Goal: Information Seeking & Learning: Learn about a topic

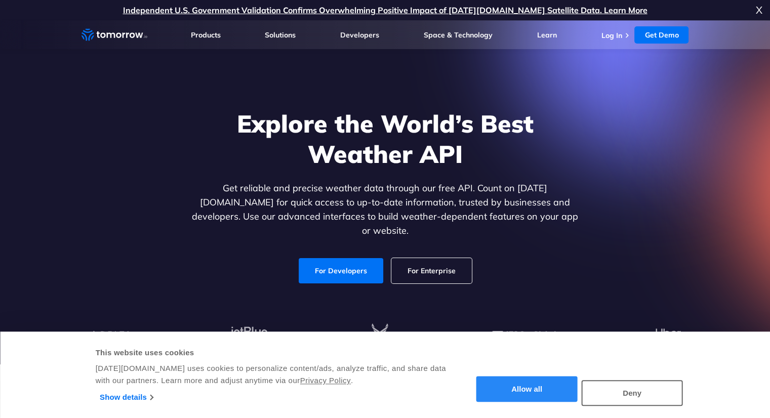
click at [524, 394] on button "Allow all" at bounding box center [526, 390] width 101 height 26
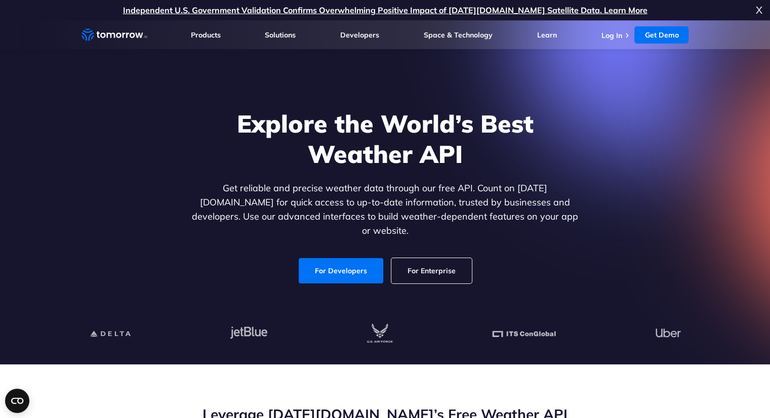
click at [434, 266] on link "For Enterprise" at bounding box center [431, 270] width 80 height 25
click at [48, 195] on section "Explore the World’s Best Weather API Get reliable and precise weather data thro…" at bounding box center [385, 192] width 770 height 344
click at [334, 262] on link "For Developers" at bounding box center [341, 270] width 85 height 25
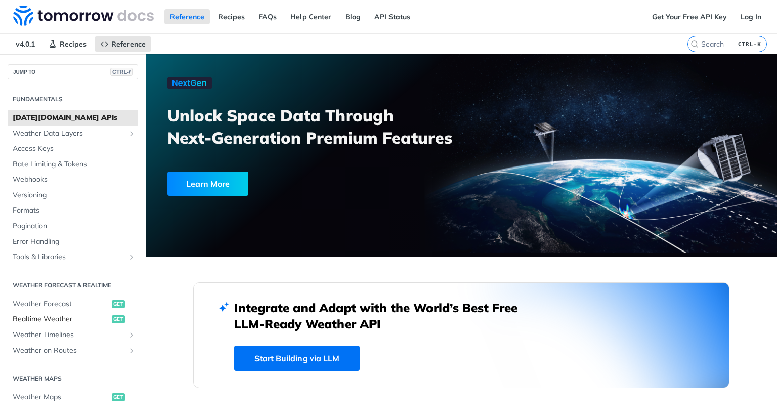
click at [56, 320] on span "Realtime Weather" at bounding box center [61, 319] width 97 height 10
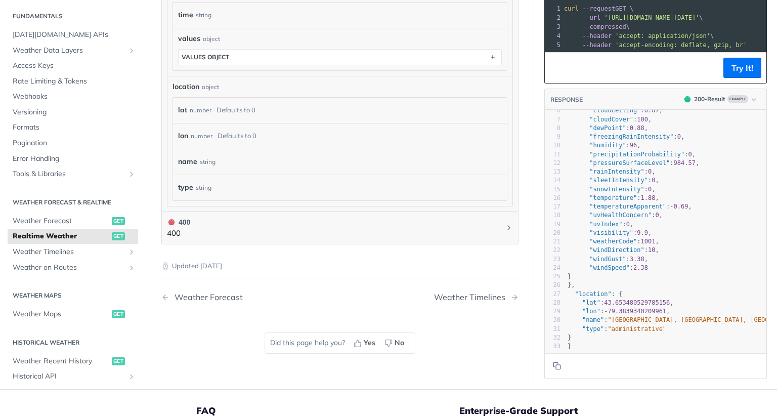
scroll to position [581, 0]
click at [57, 218] on span "Weather Forecast" at bounding box center [61, 222] width 97 height 10
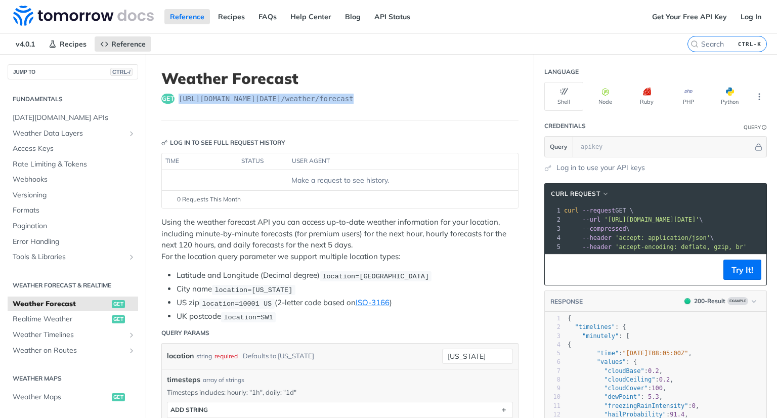
drag, startPoint x: 346, startPoint y: 98, endPoint x: 179, endPoint y: 104, distance: 167.7
click at [179, 104] on header "Weather Forecast get [URL][DOMAIN_NAME][DATE] /weather/forecast" at bounding box center [339, 94] width 357 height 51
copy span "[URL][DOMAIN_NAME][DATE] /weather/forecast"
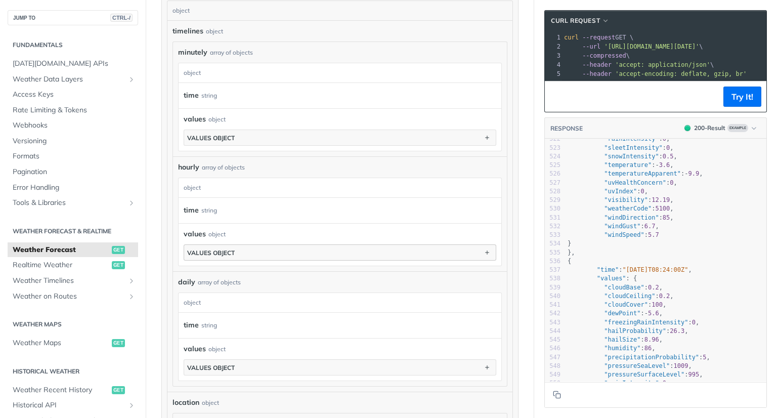
scroll to position [607, 0]
